Goal: Task Accomplishment & Management: Complete application form

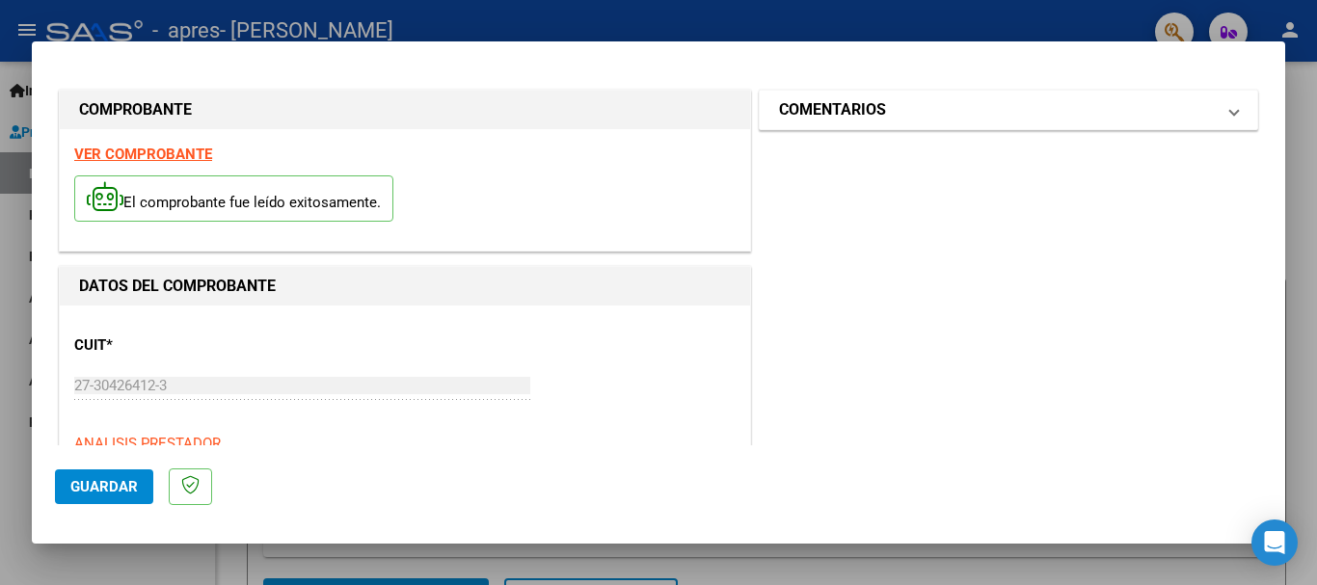
click at [1225, 104] on mat-expansion-panel-header "COMENTARIOS" at bounding box center [1008, 110] width 497 height 39
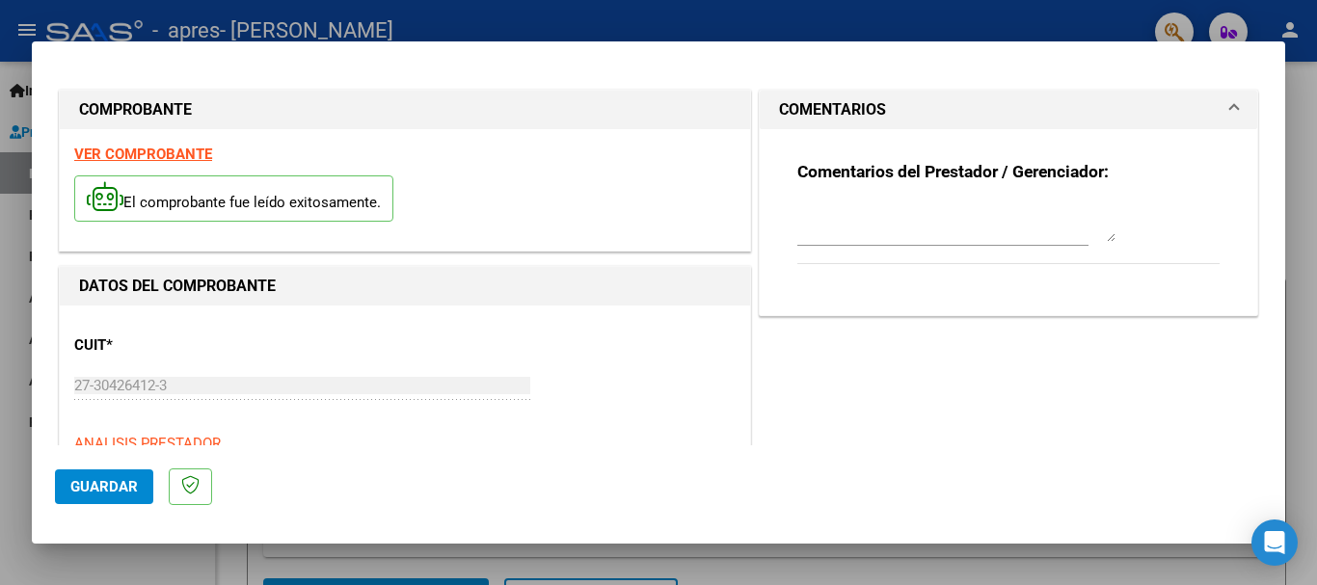
click at [102, 486] on span "Guardar" at bounding box center [103, 486] width 67 height 17
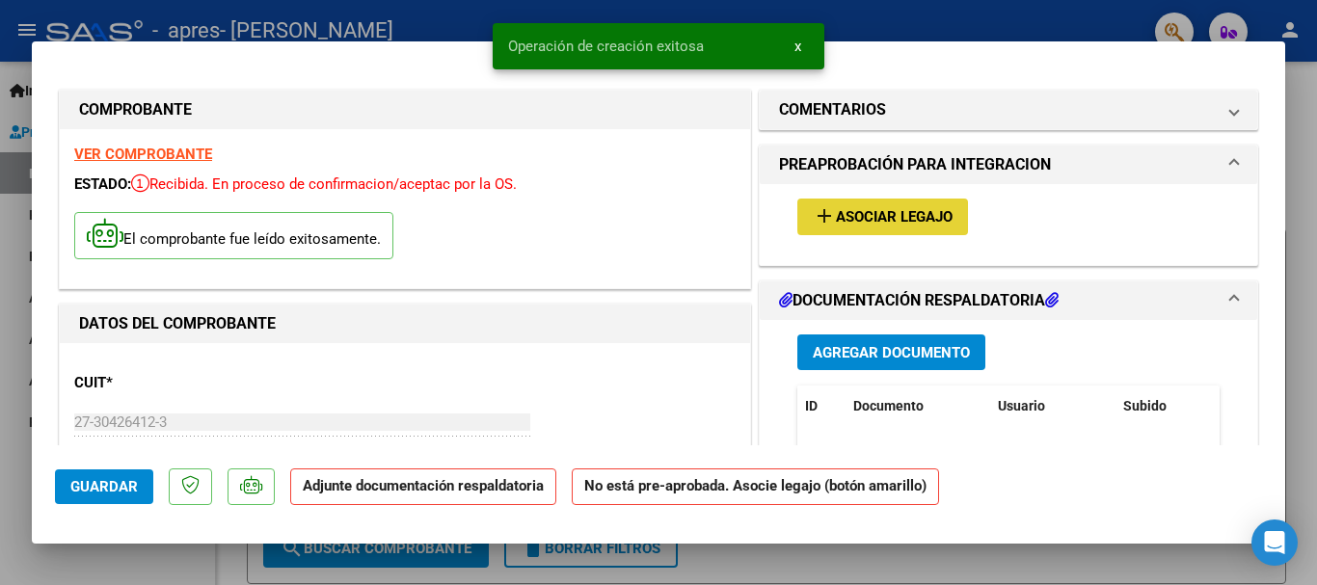
click at [924, 214] on span "Asociar Legajo" at bounding box center [894, 217] width 117 height 17
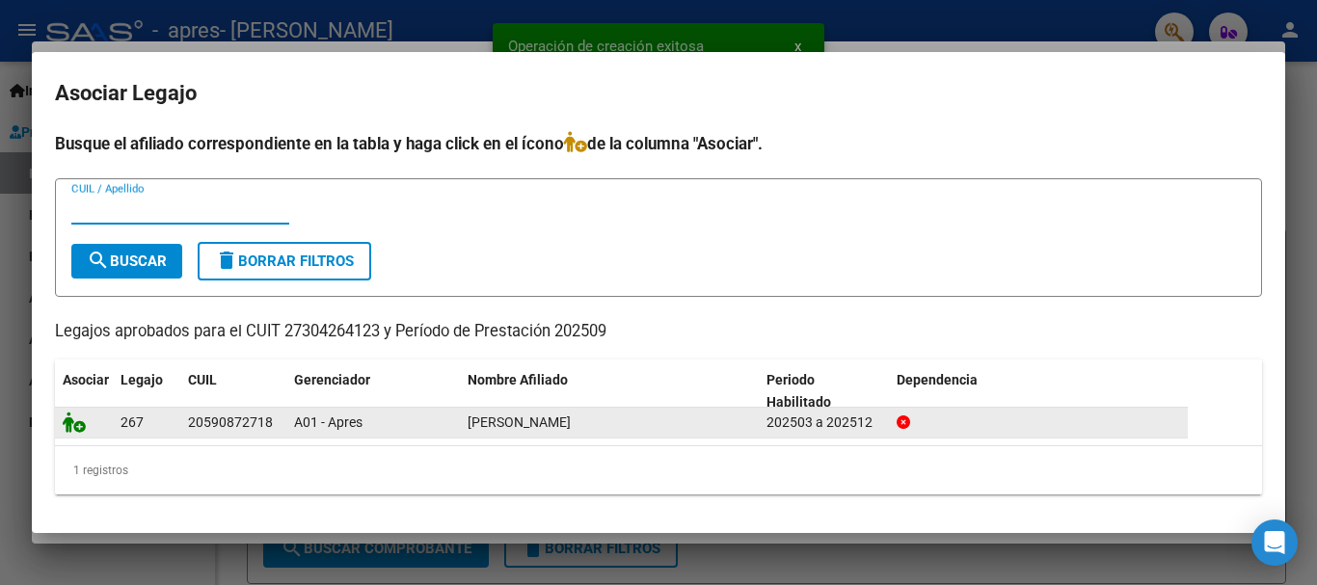
click at [72, 426] on icon at bounding box center [74, 422] width 23 height 21
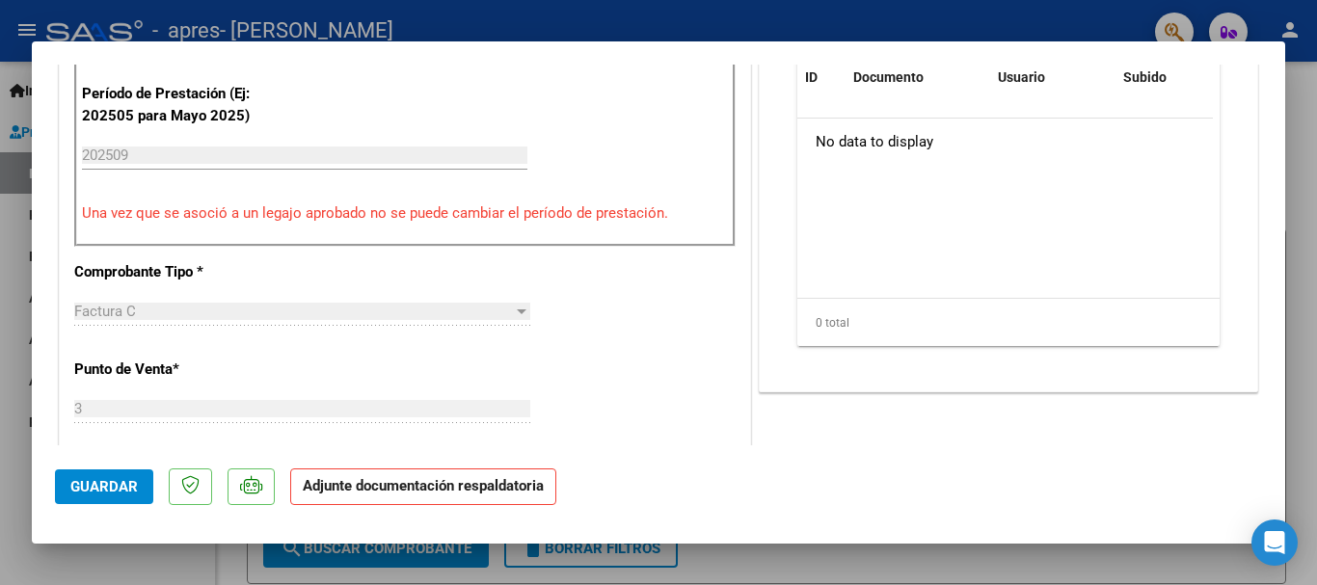
scroll to position [386, 0]
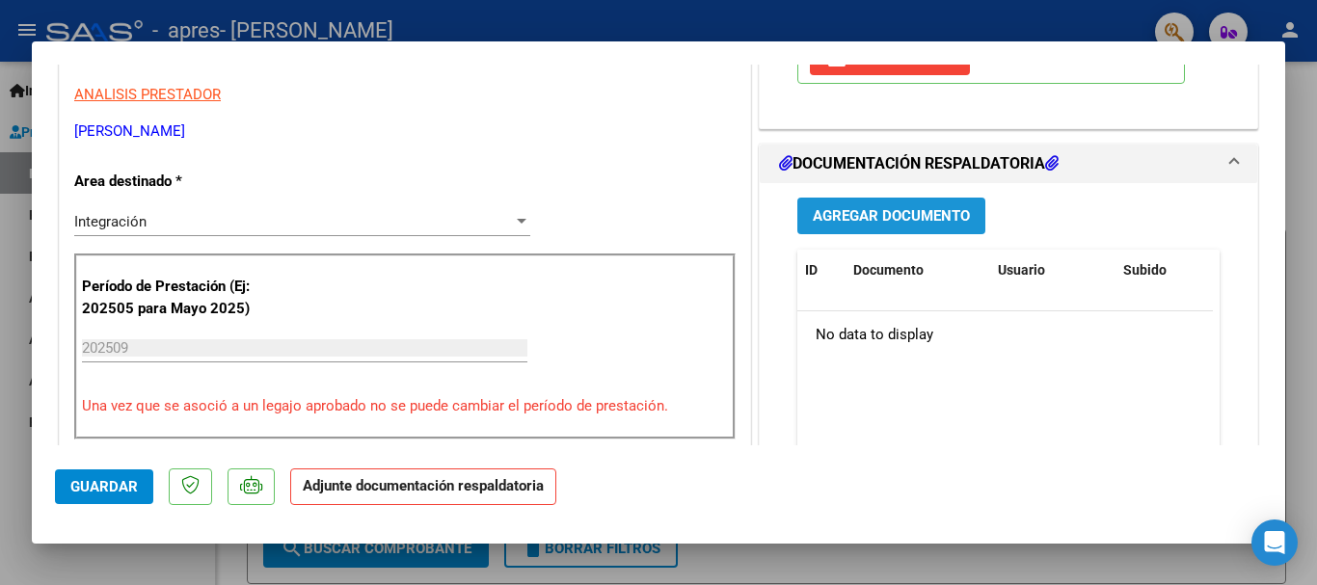
click at [882, 216] on span "Agregar Documento" at bounding box center [891, 216] width 157 height 17
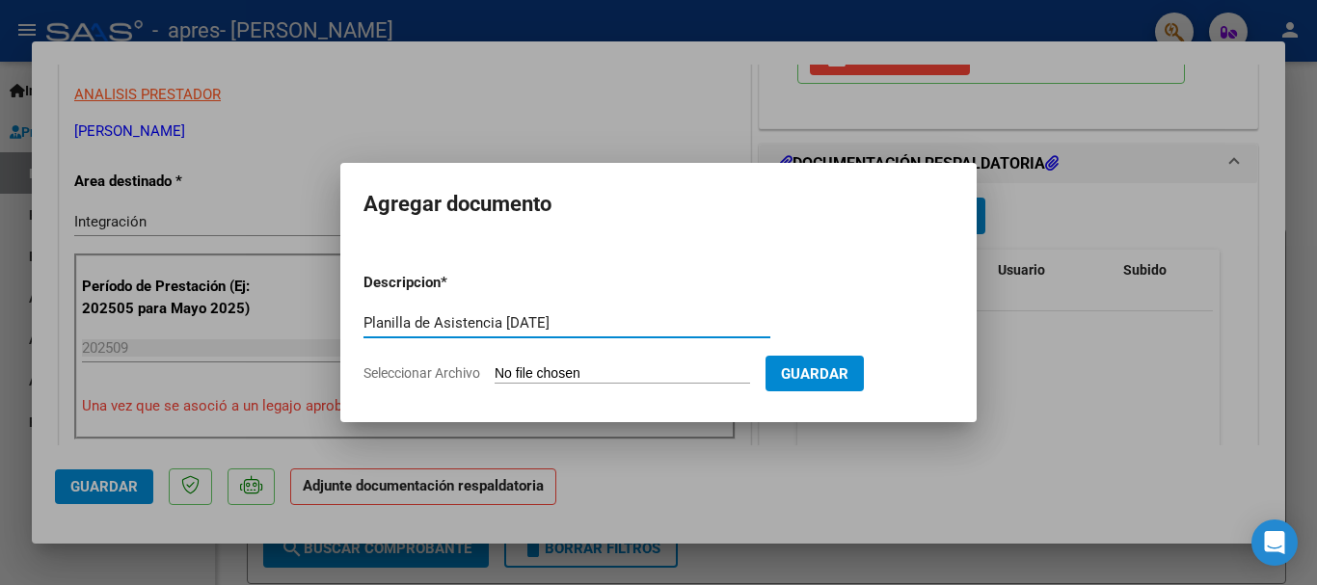
type input "Planilla de Asistencia [DATE]"
click at [650, 383] on input "Seleccionar Archivo" at bounding box center [621, 374] width 255 height 18
type input "C:\fakepath\[PERSON_NAME] [DATE].pdf"
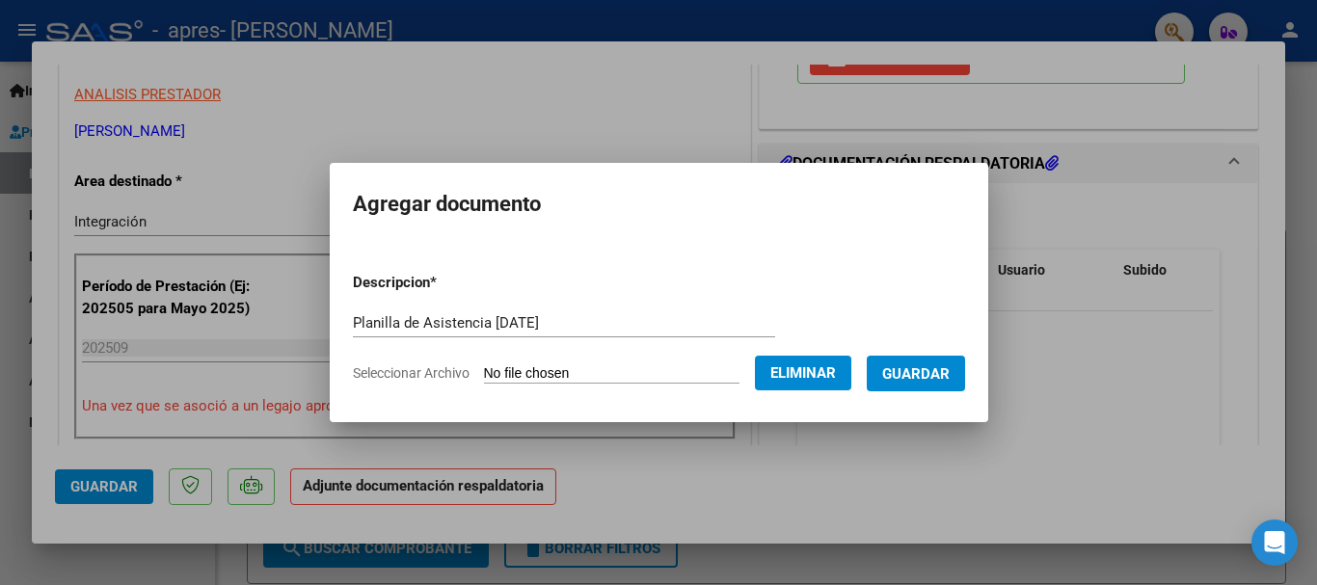
click at [923, 371] on span "Guardar" at bounding box center [915, 373] width 67 height 17
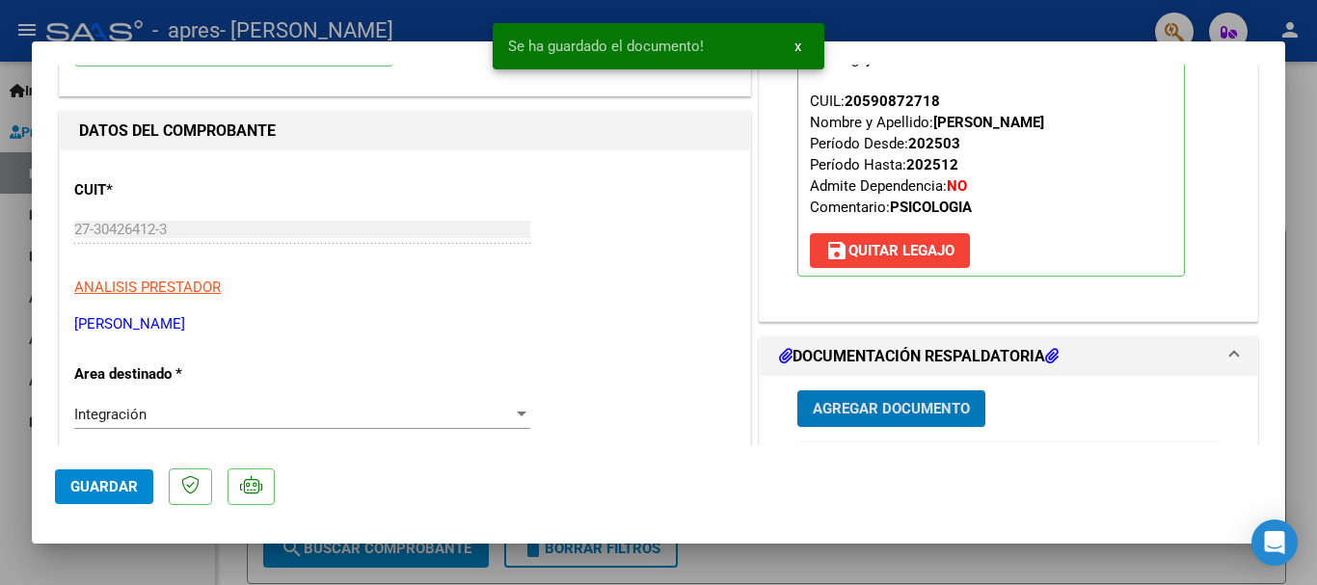
scroll to position [0, 0]
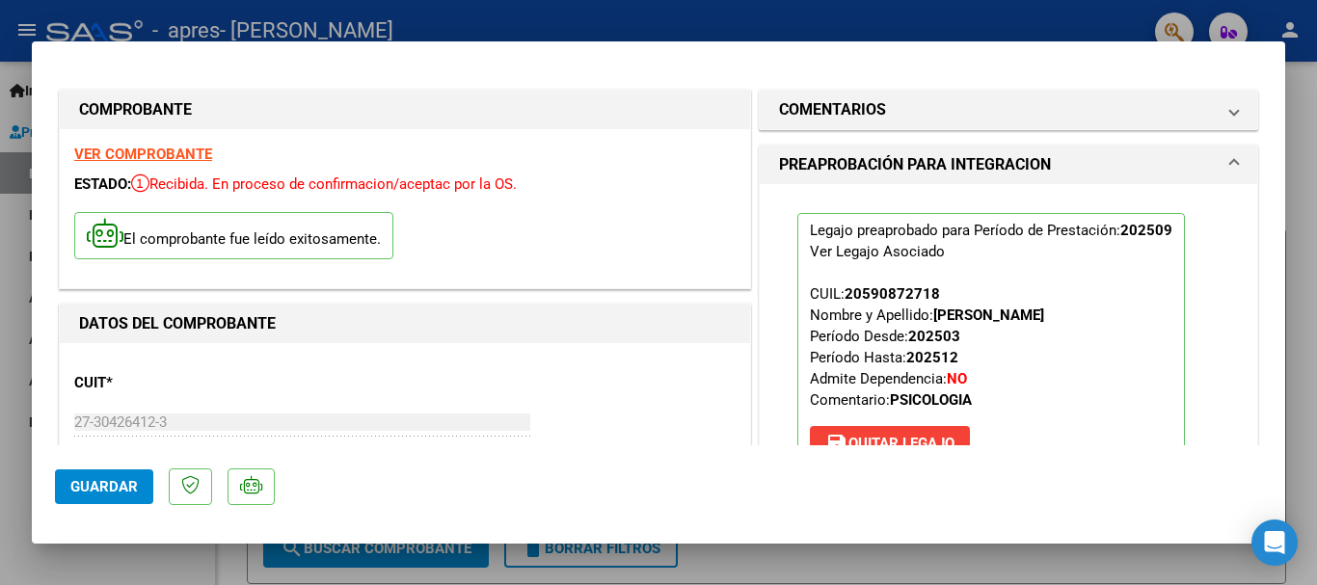
click at [105, 472] on button "Guardar" at bounding box center [104, 486] width 98 height 35
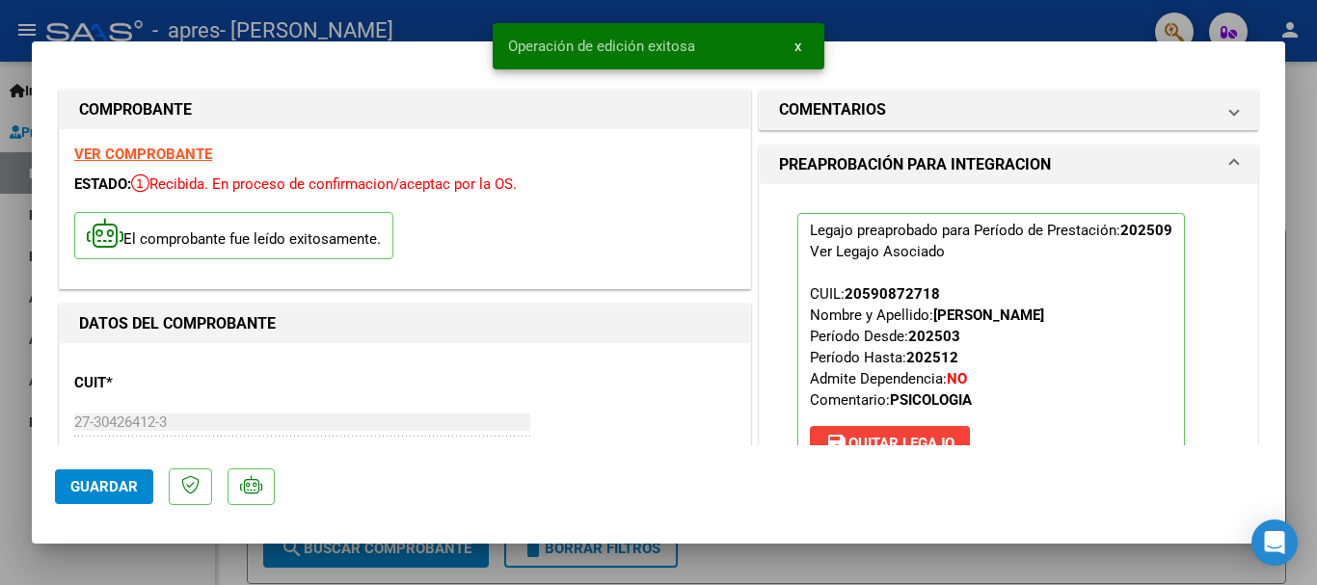
click at [102, 493] on span "Guardar" at bounding box center [103, 486] width 67 height 17
click at [789, 48] on button "x" at bounding box center [798, 46] width 38 height 35
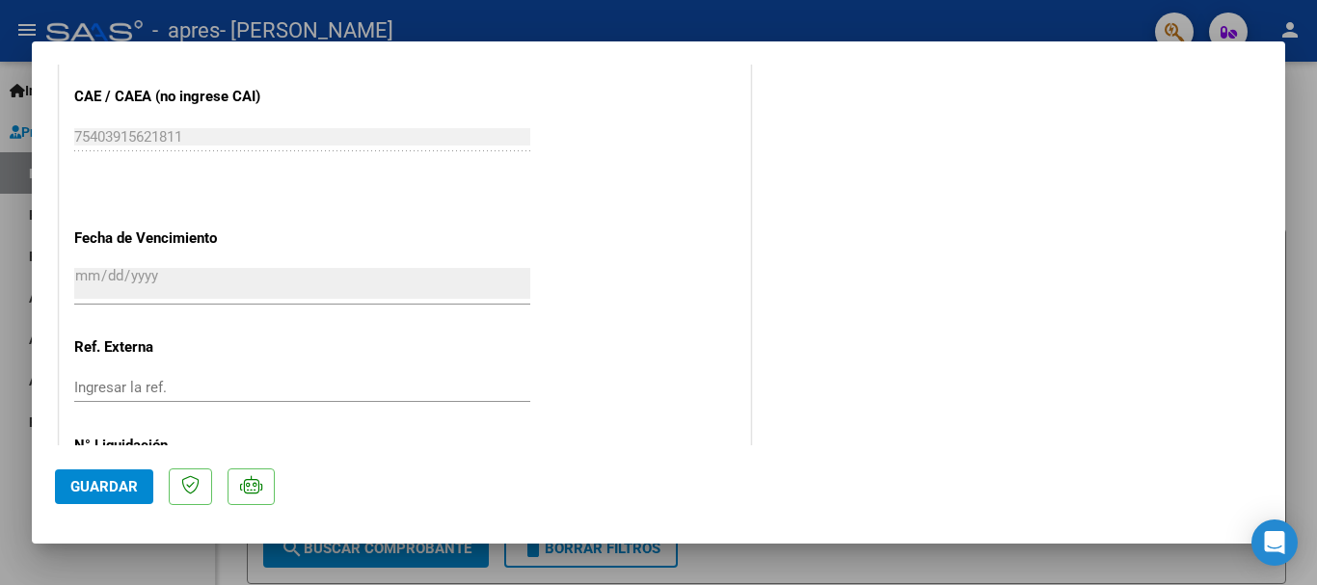
scroll to position [1345, 0]
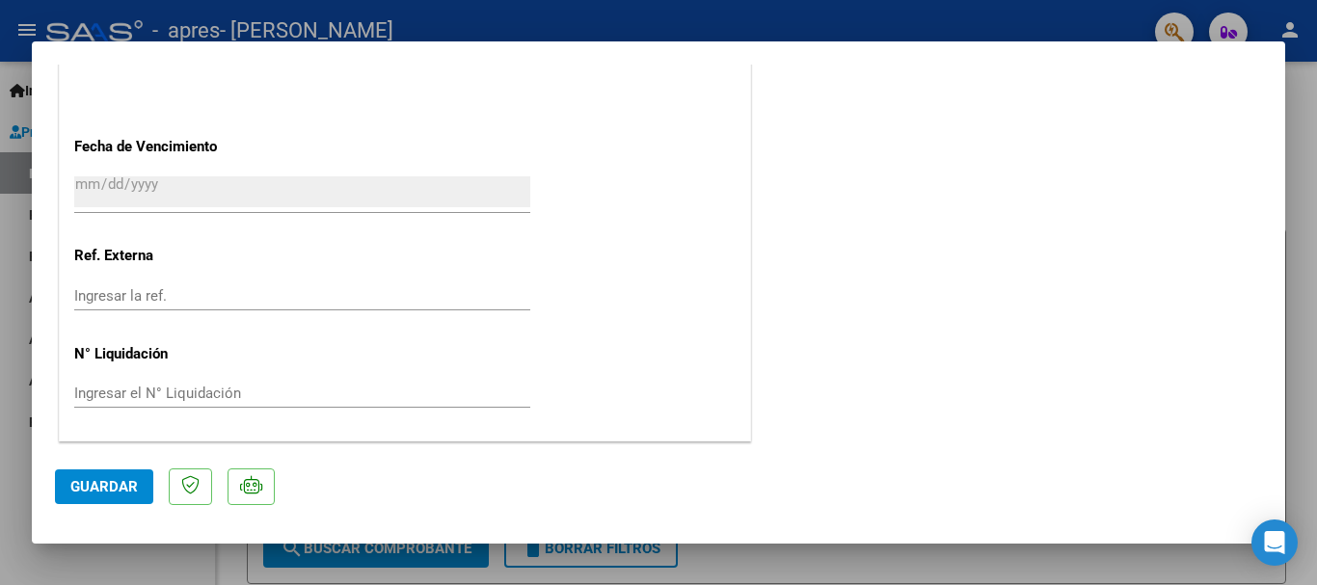
click at [869, 571] on div at bounding box center [658, 292] width 1317 height 585
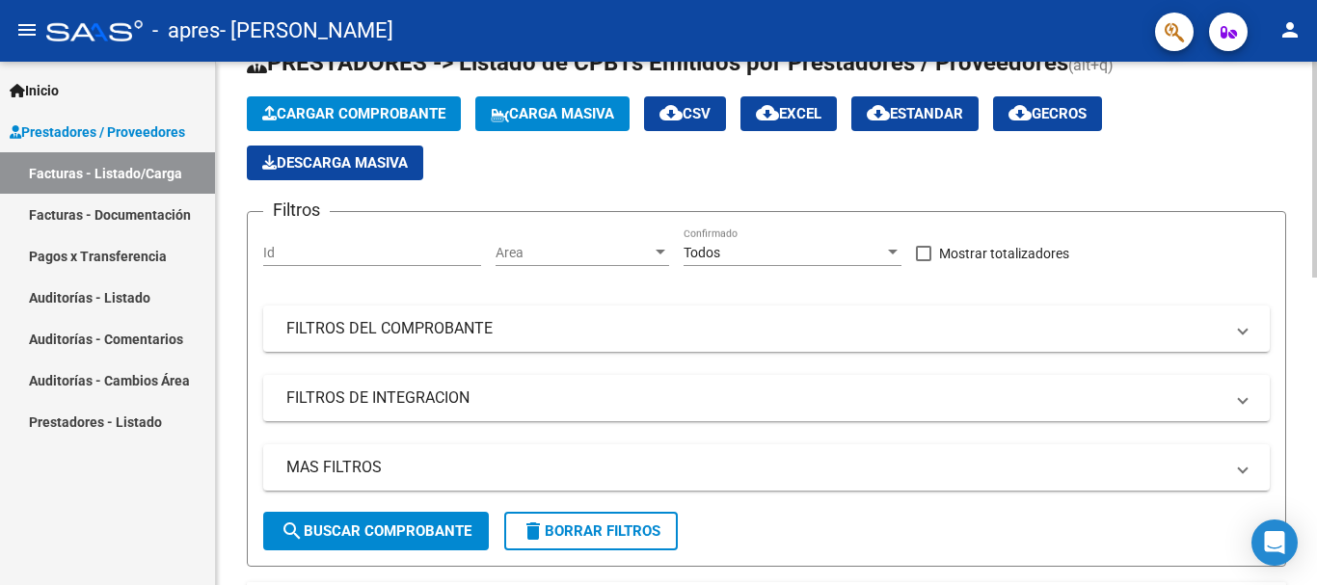
scroll to position [0, 0]
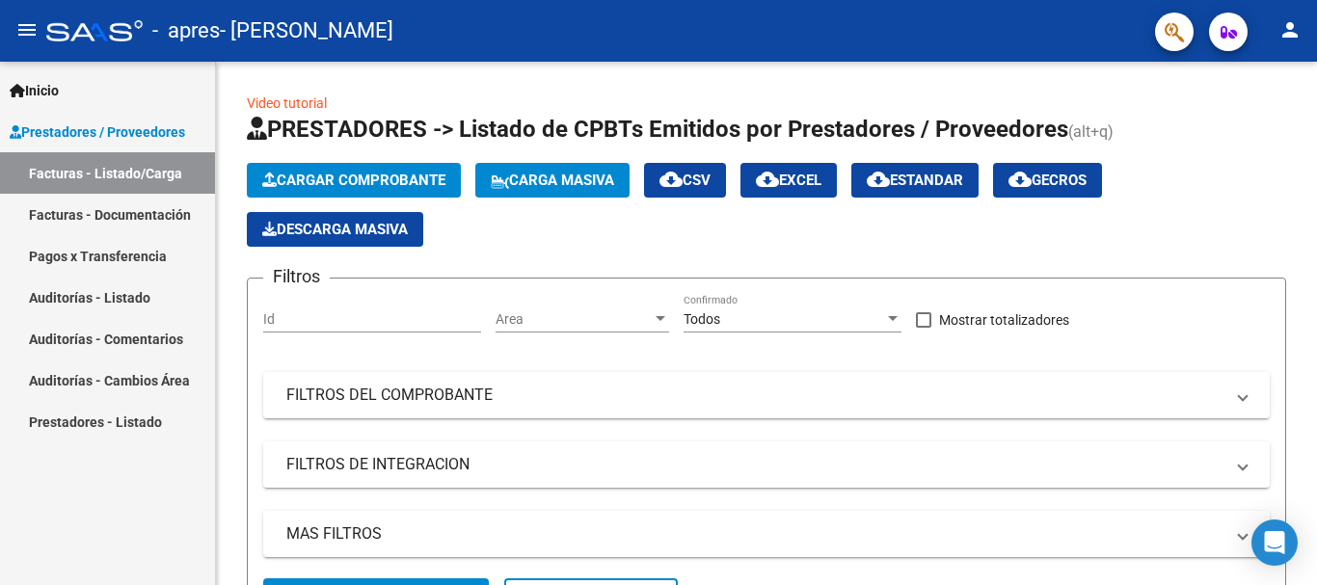
click at [121, 222] on link "Facturas - Documentación" at bounding box center [107, 214] width 215 height 41
